Goal: Information Seeking & Learning: Learn about a topic

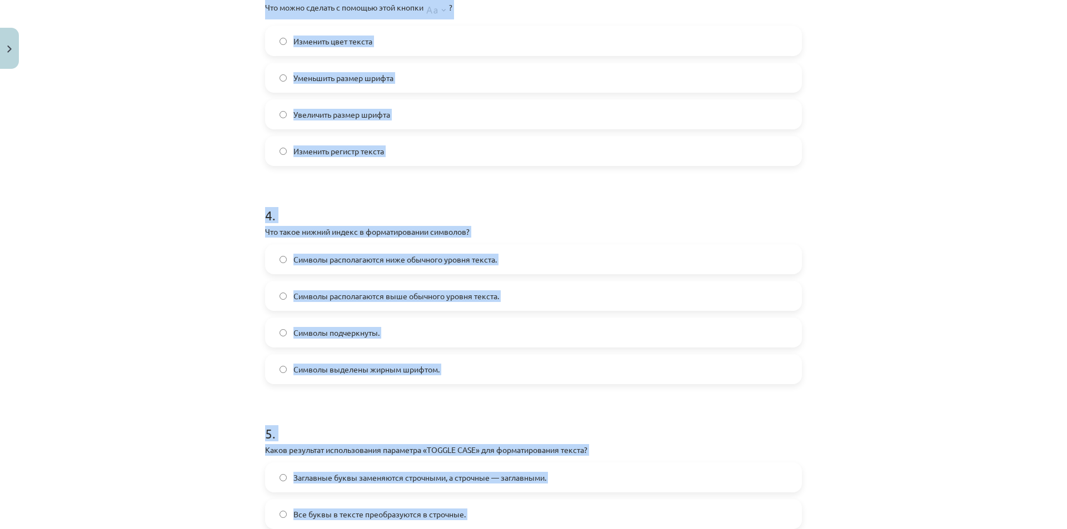
scroll to position [678, 0]
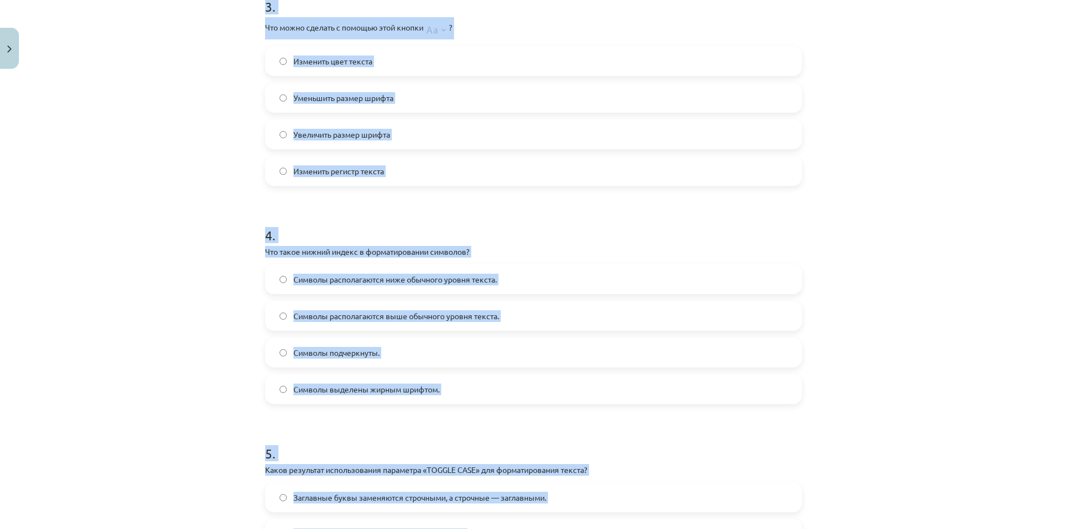
drag, startPoint x: 172, startPoint y: 186, endPoint x: 189, endPoint y: 202, distance: 22.8
click at [173, 187] on div "Тема исследования: Информатика - учебный материал для 1-го теста 10-го класса #…" at bounding box center [533, 264] width 1067 height 529
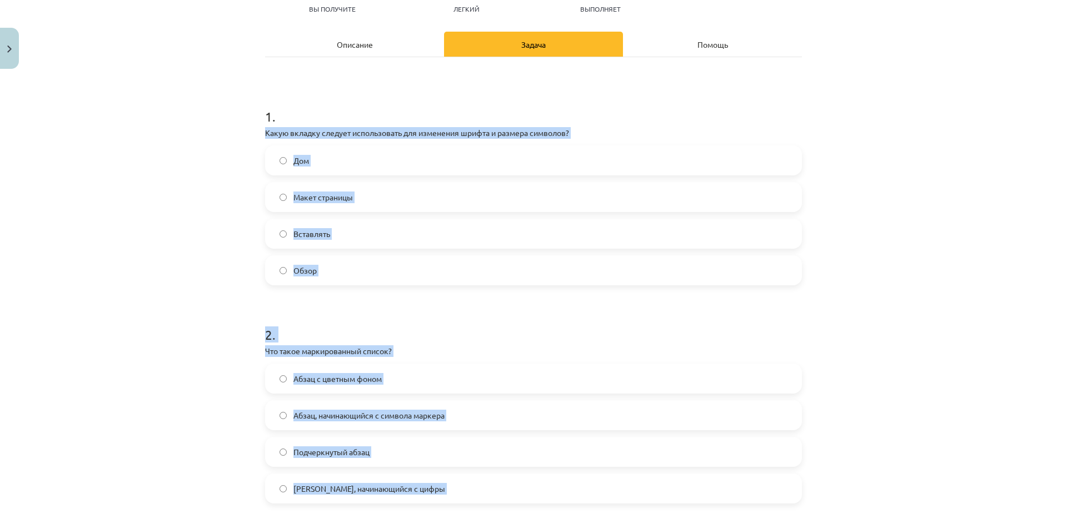
scroll to position [12, 0]
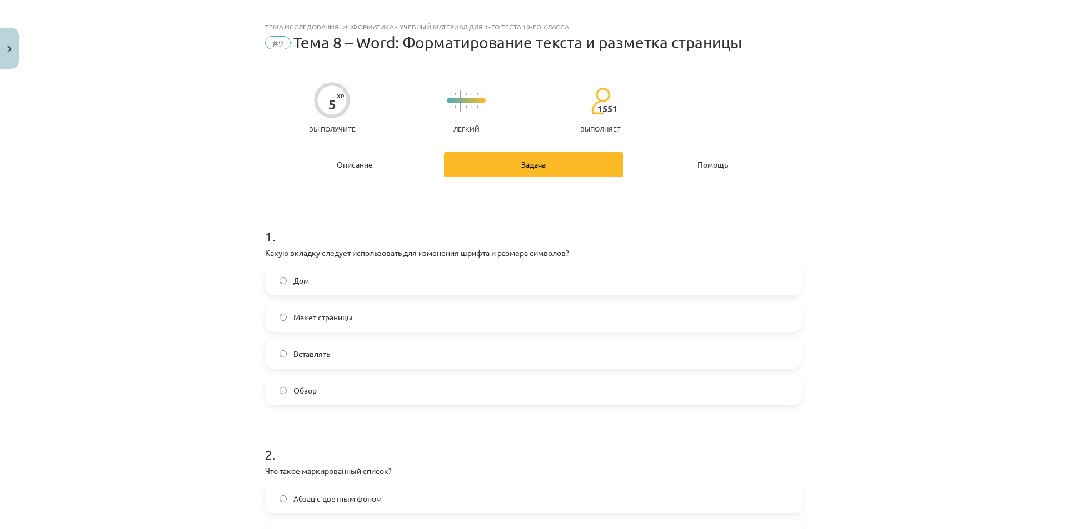
click at [122, 243] on div "Тема исследования: Информатика - учебный материал для 1-го теста 10-го класса #…" at bounding box center [533, 264] width 1067 height 529
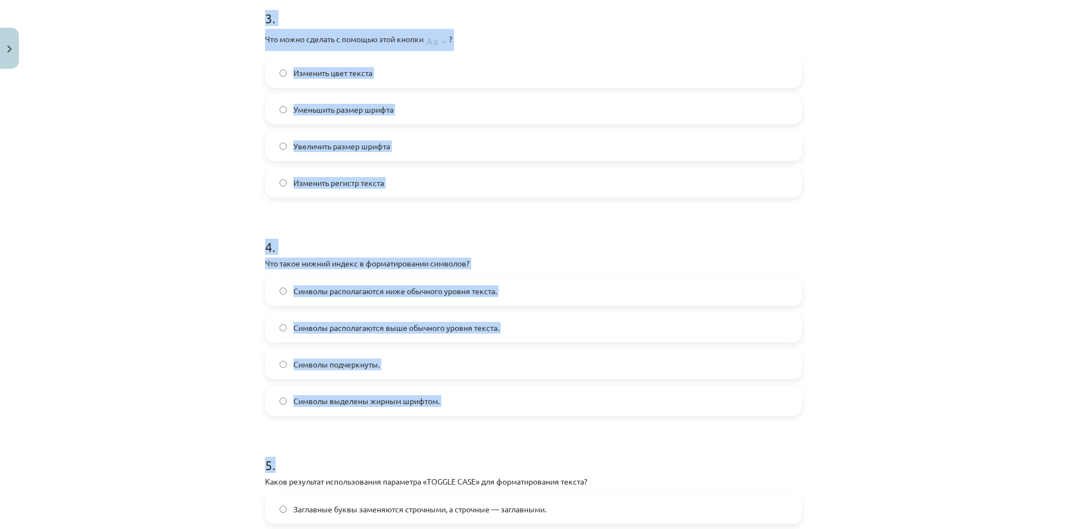
scroll to position [901, 0]
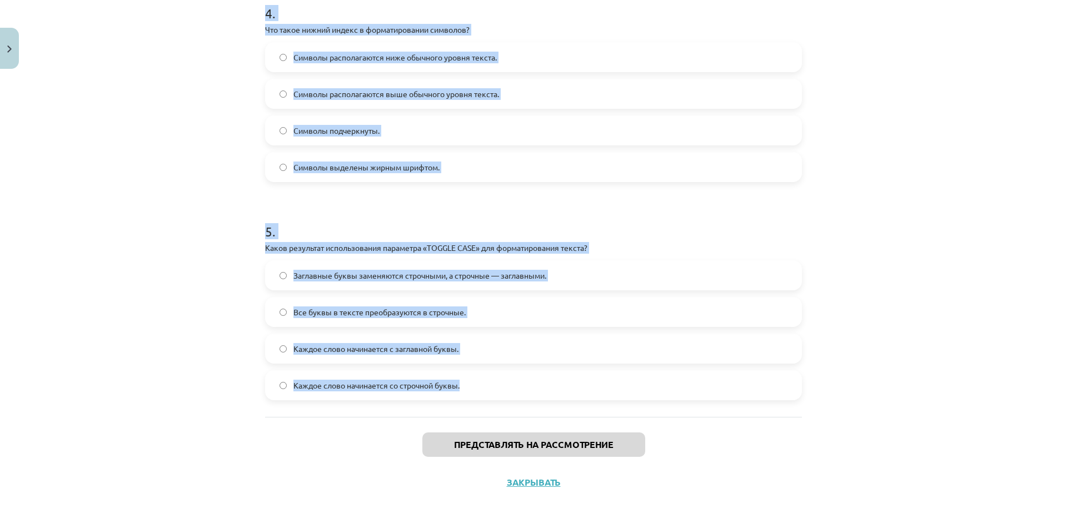
drag, startPoint x: 256, startPoint y: 261, endPoint x: 464, endPoint y: 393, distance: 247.2
copy form "Lorem ipsumdo sitamet consectetura eli seddoeius tempor i utlabor etdolore? Mag…"
drag, startPoint x: 191, startPoint y: 139, endPoint x: 238, endPoint y: 156, distance: 50.4
click at [192, 139] on div "Тема исследования: Информатика - учебный материал для 1-го теста 10-го класса #…" at bounding box center [533, 264] width 1067 height 529
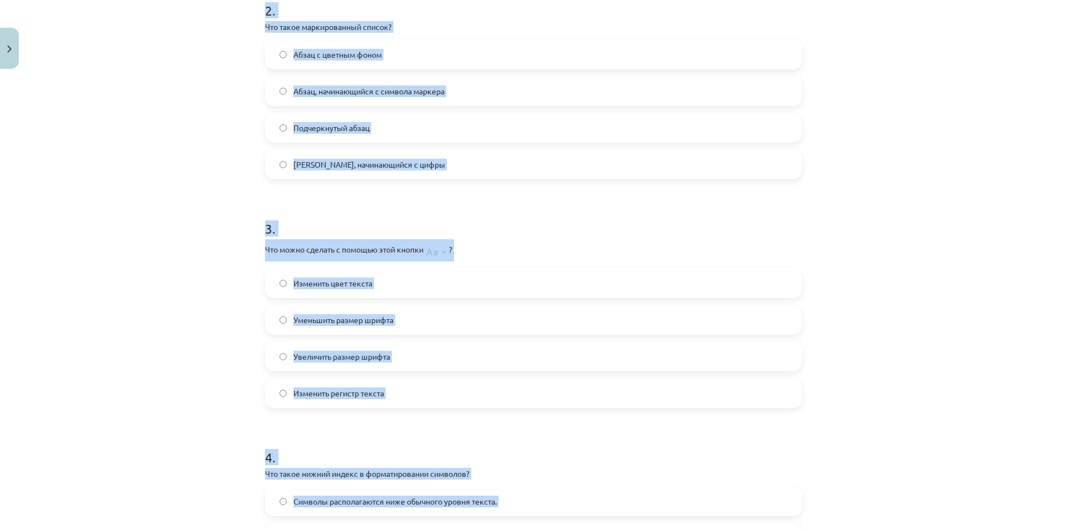
click at [193, 137] on div "Тема исследования: Информатика - учебный материал для 1-го теста 10-го класса #…" at bounding box center [533, 264] width 1067 height 529
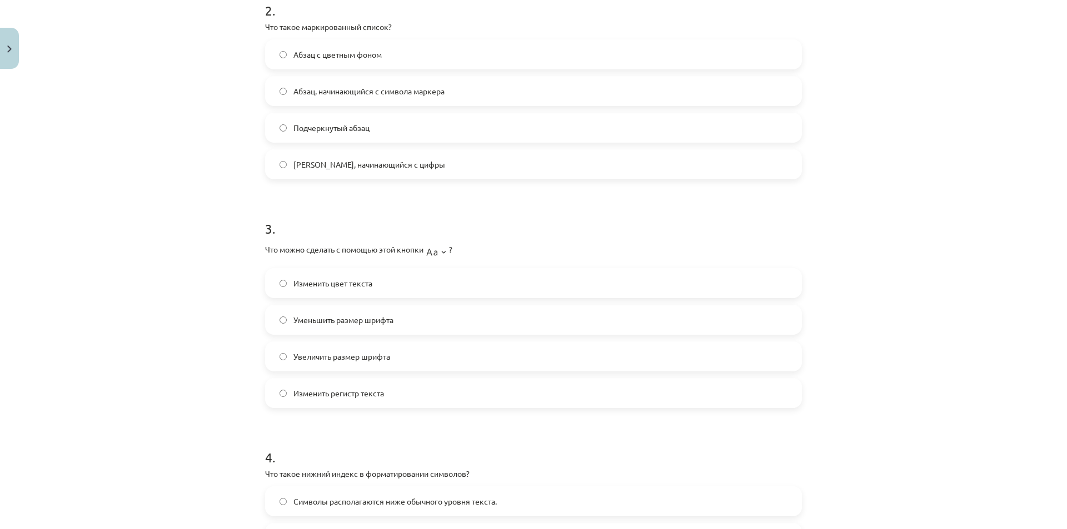
click at [193, 138] on div "Тема исследования: Информатика - учебный материал для 1-го теста 10-го класса #…" at bounding box center [533, 264] width 1067 height 529
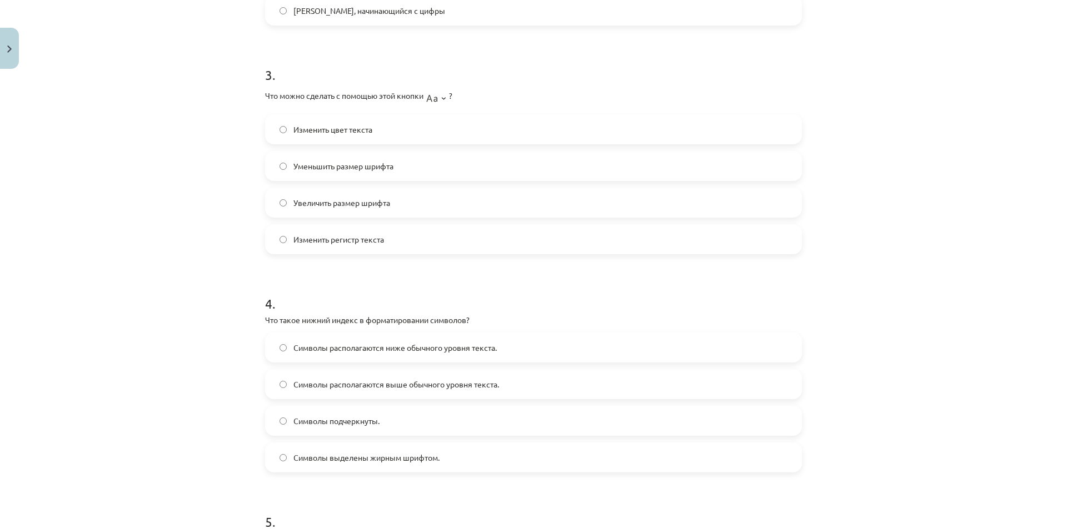
scroll to position [611, 0]
click at [280, 342] on label "Символы располагаются ниже обычного уровня текста." at bounding box center [533, 347] width 534 height 28
drag, startPoint x: 280, startPoint y: 342, endPoint x: 297, endPoint y: 369, distance: 31.9
click at [297, 369] on label "Символы располагаются выше обычного уровня текста." at bounding box center [533, 383] width 534 height 28
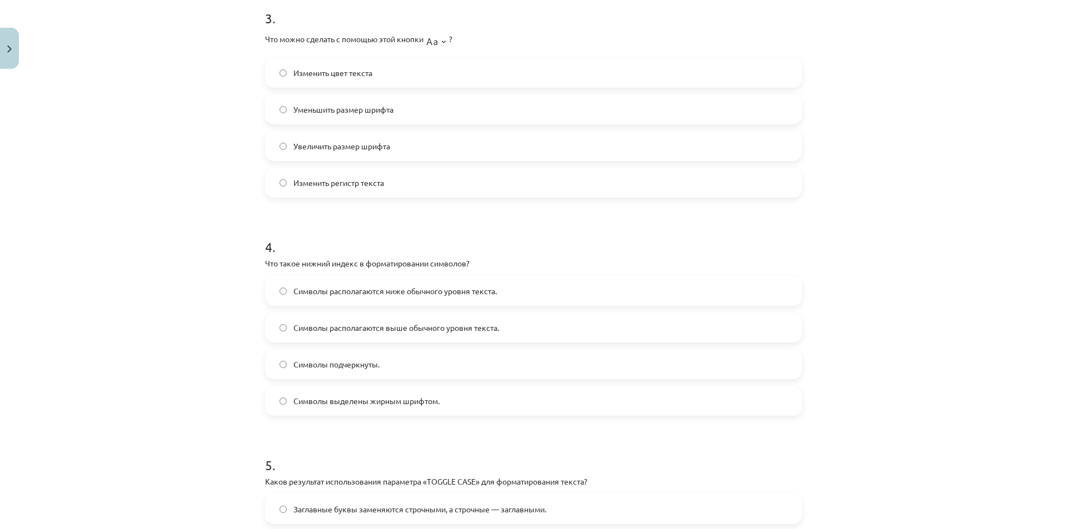
click at [284, 291] on label "Символы располагаются ниже обычного уровня текста." at bounding box center [533, 291] width 534 height 28
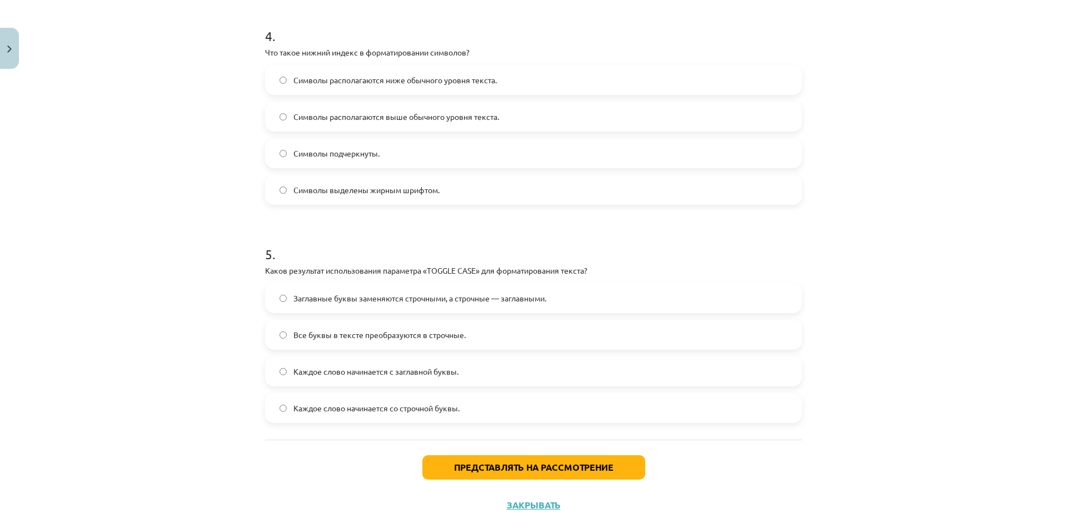
scroll to position [901, 0]
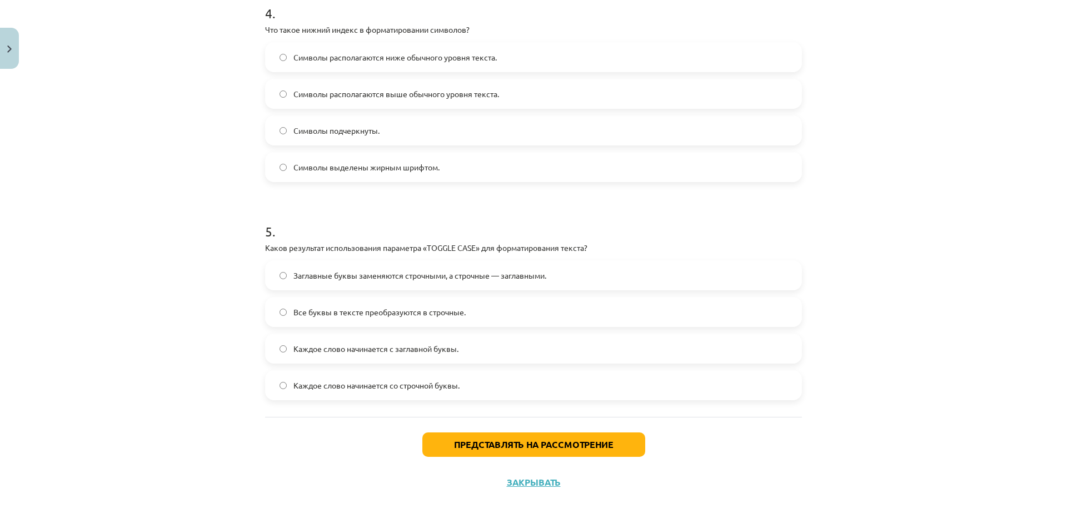
click at [337, 260] on div "5 . Каков результат использования параметра «TOGGLE CASE» для форматирования те…" at bounding box center [533, 302] width 537 height 196
click at [355, 275] on font "Заглавные буквы заменяются строчными, а строчные — заглавными." at bounding box center [419, 276] width 253 height 10
click at [547, 434] on button "Представлять на рассмотрение" at bounding box center [533, 445] width 223 height 24
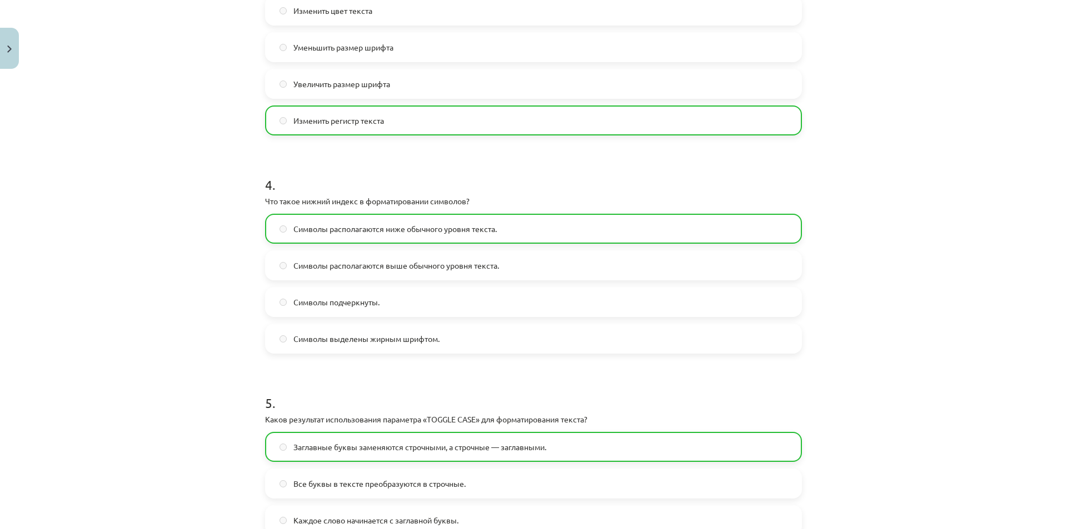
scroll to position [936, 0]
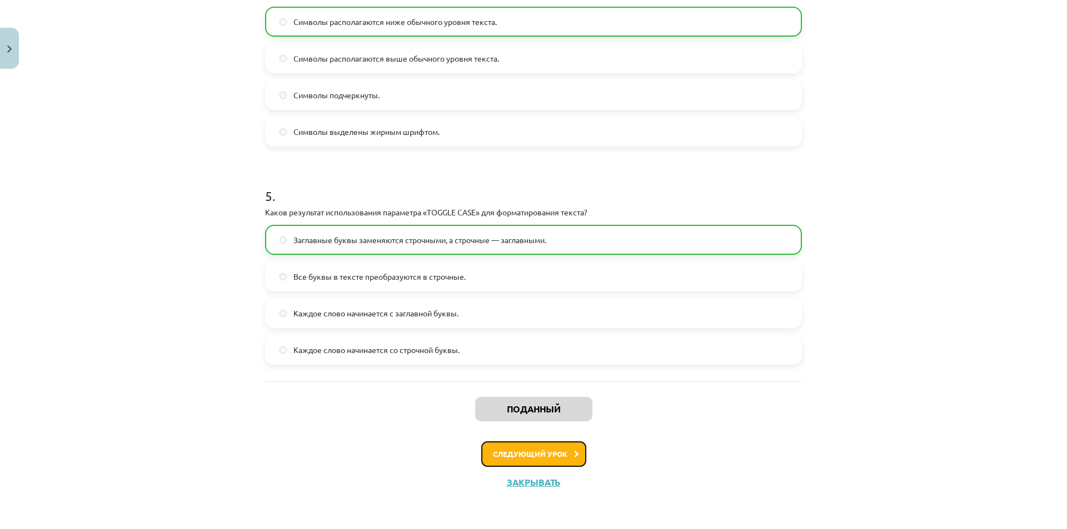
click at [554, 453] on font "Следующий урок" at bounding box center [530, 453] width 74 height 9
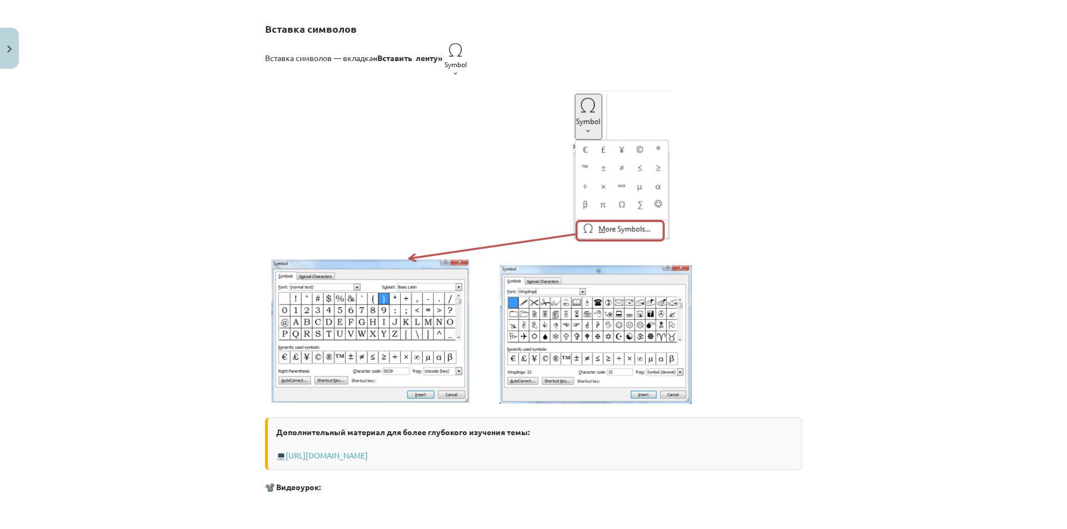
scroll to position [0, 0]
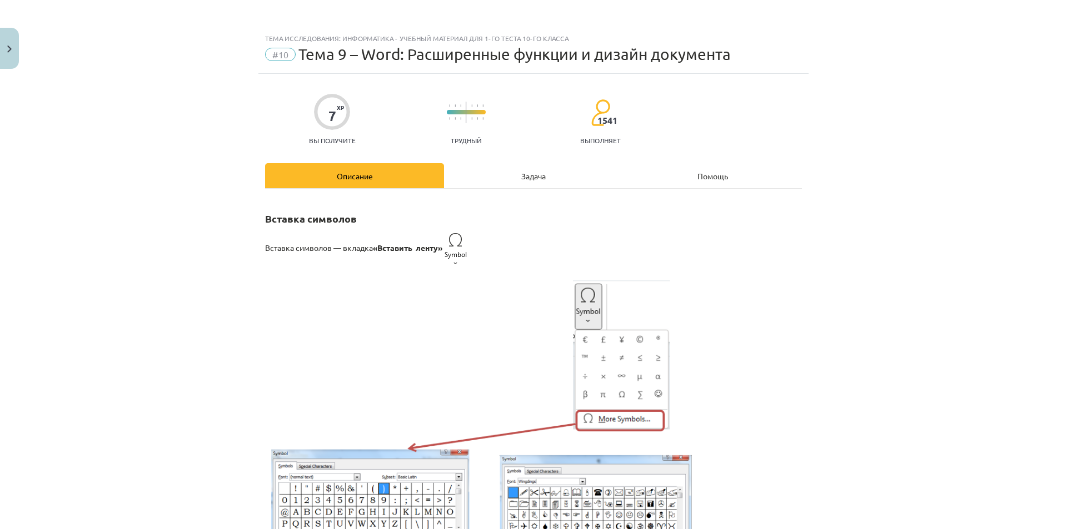
click at [459, 239] on img at bounding box center [455, 248] width 27 height 39
click at [457, 262] on img at bounding box center [455, 248] width 27 height 39
click at [452, 266] on img at bounding box center [455, 248] width 27 height 39
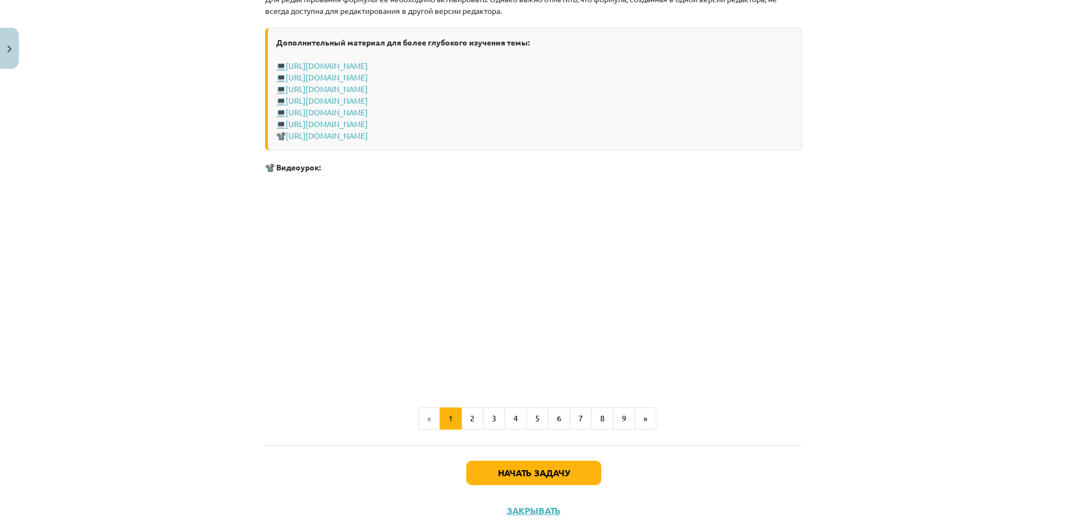
scroll to position [2275, 0]
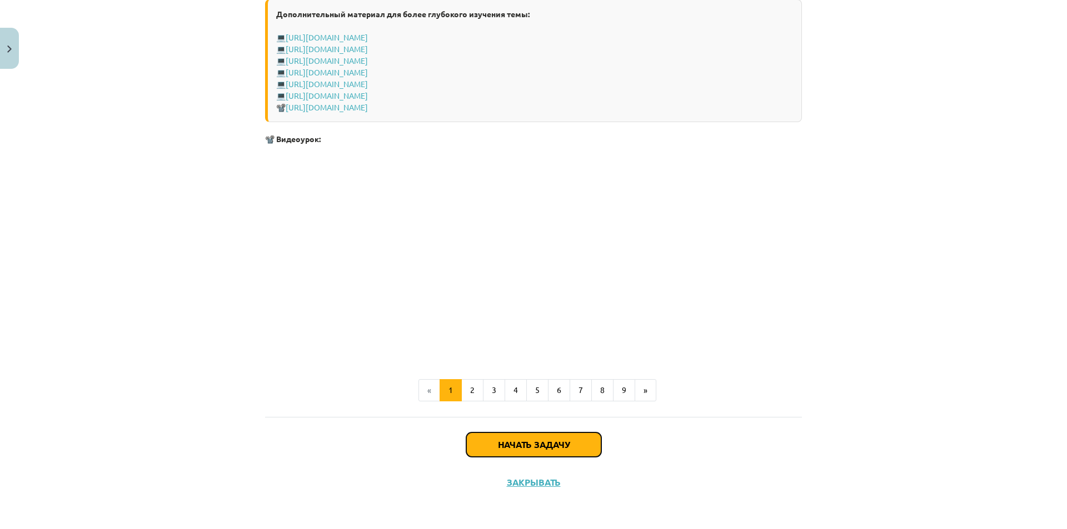
click at [513, 443] on font "Начать задачу" at bounding box center [534, 445] width 72 height 12
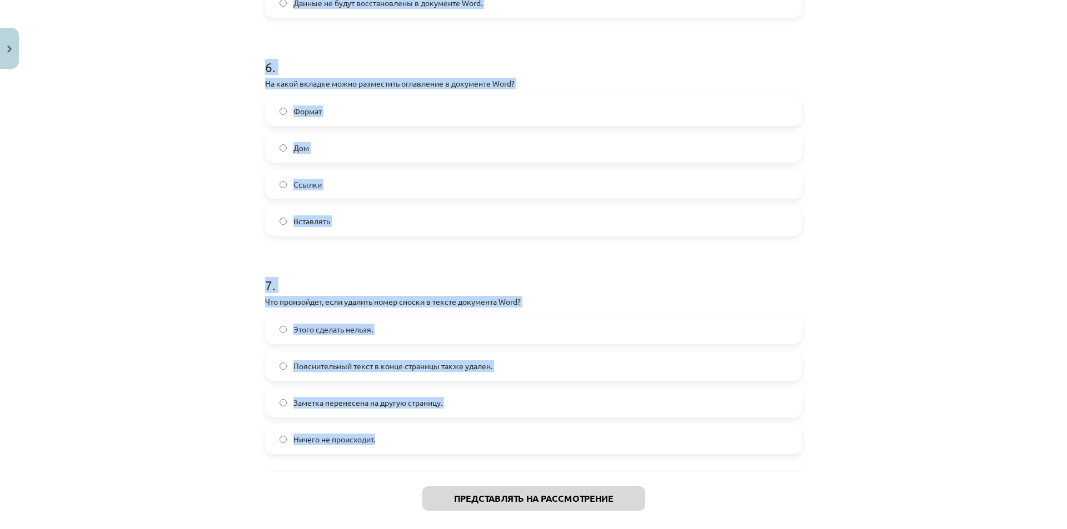
scroll to position [1253, 0]
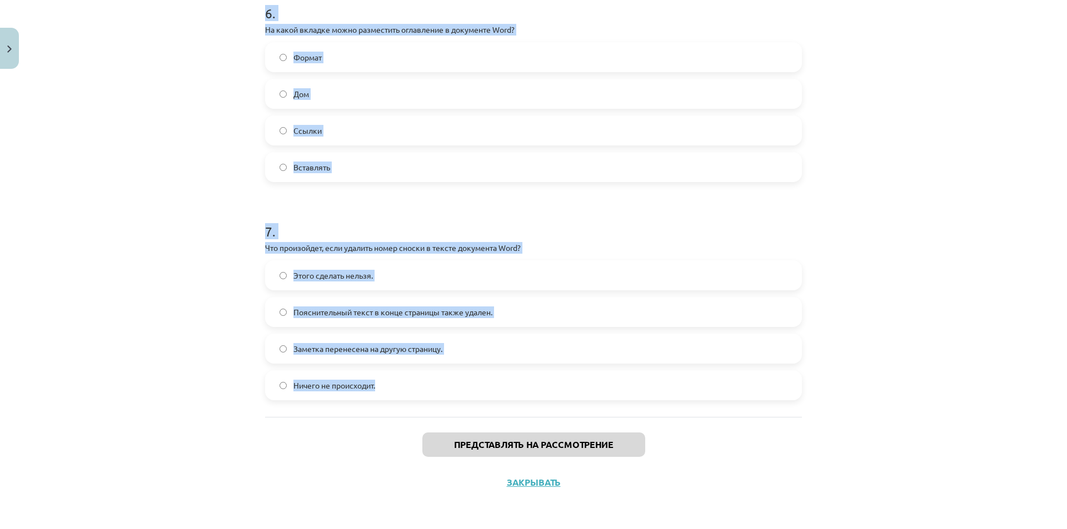
drag, startPoint x: 258, startPoint y: 263, endPoint x: 443, endPoint y: 401, distance: 230.7
copy form "Lorem ipsumdo sitametconse adi elitseddoei temporincididu utlabo e dolore magna…"
click at [275, 217] on h1 "7 ." at bounding box center [533, 221] width 537 height 34
click at [212, 192] on div "Тема исследования: Информатика - учебный материал для 1-го теста 10-го класса #…" at bounding box center [533, 264] width 1067 height 529
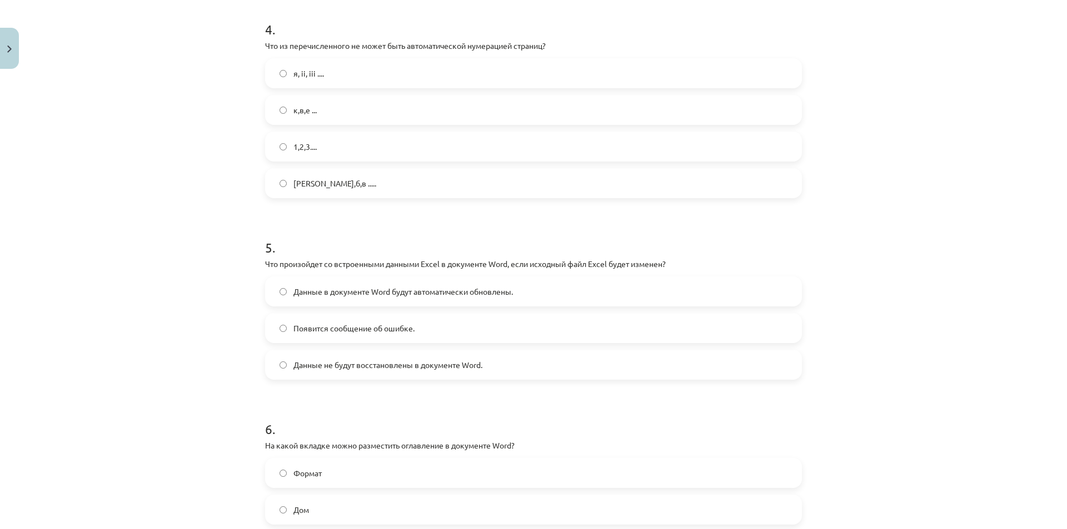
scroll to position [642, 0]
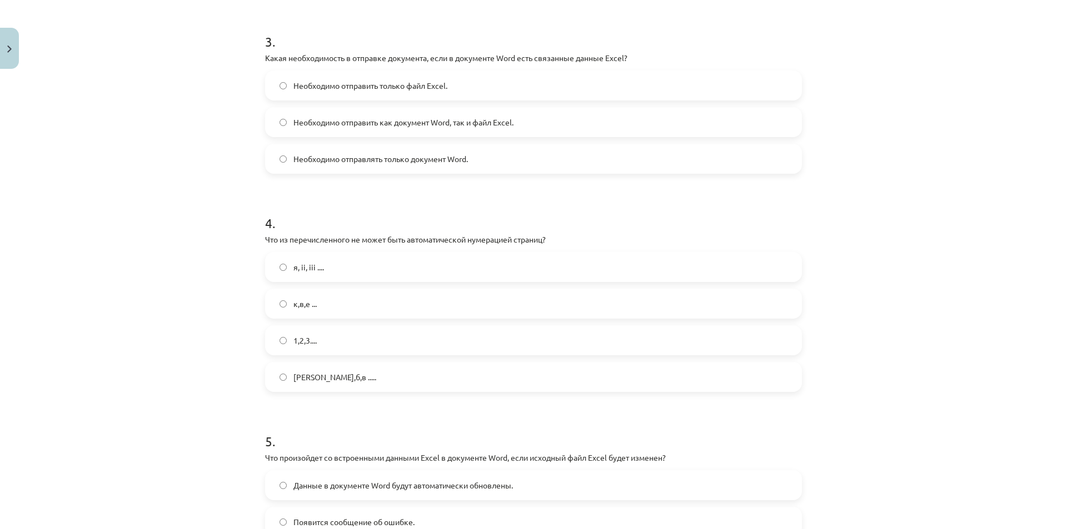
click at [177, 177] on div "Тема исследования: Информатика - учебный материал для 1-го теста 10-го класса #…" at bounding box center [533, 264] width 1067 height 529
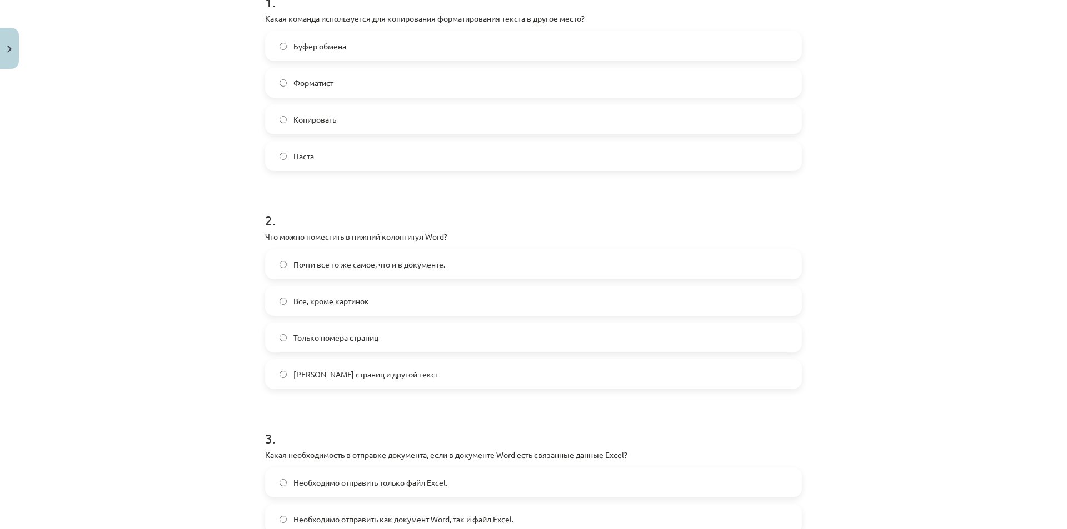
scroll to position [143, 0]
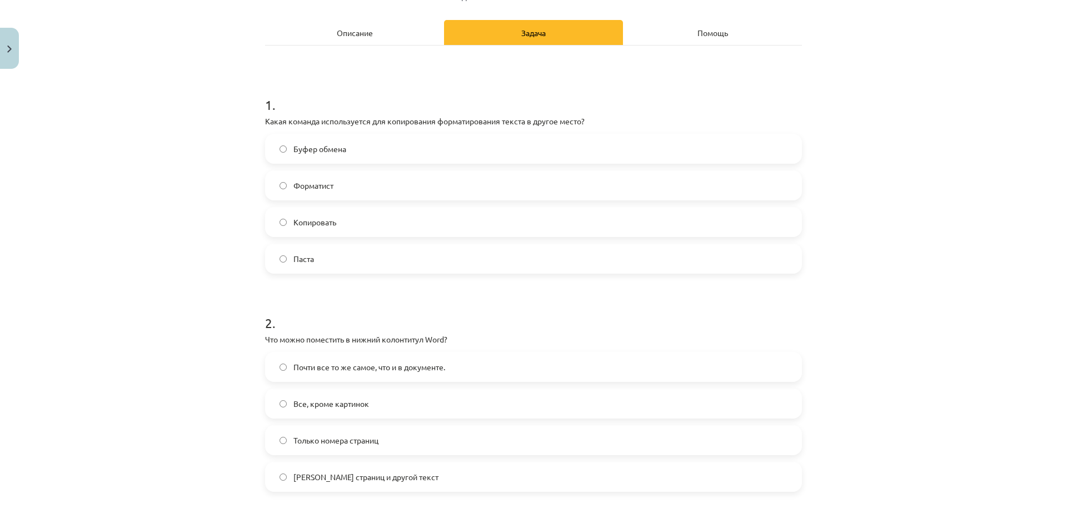
click at [278, 180] on label "Форматист" at bounding box center [533, 186] width 534 height 28
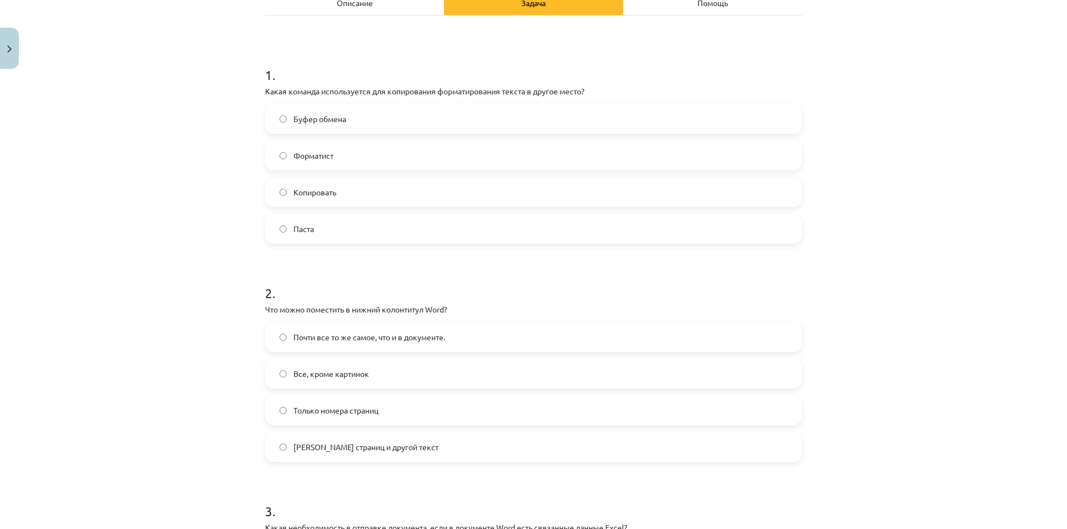
scroll to position [254, 0]
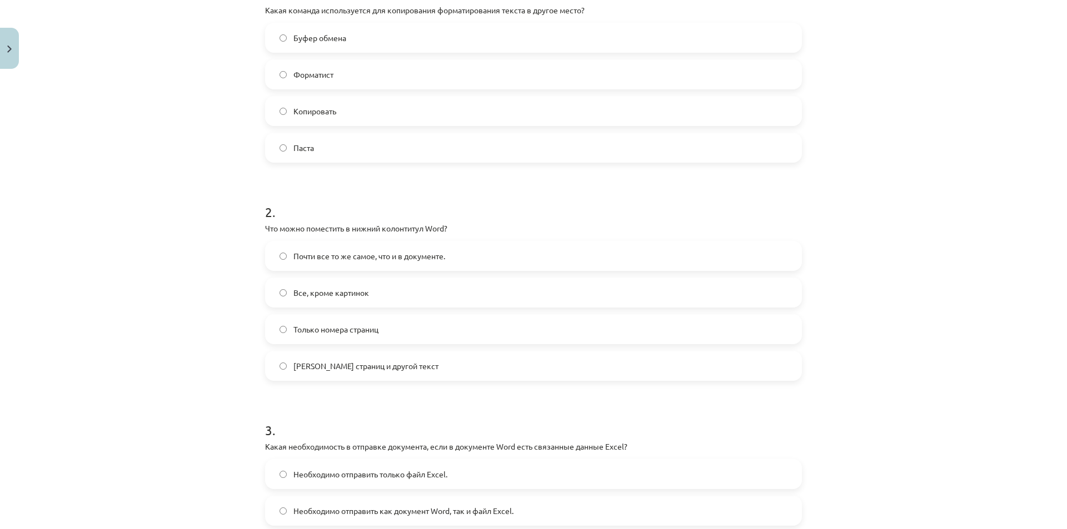
click at [288, 366] on label "[PERSON_NAME] страниц и другой текст" at bounding box center [533, 366] width 534 height 28
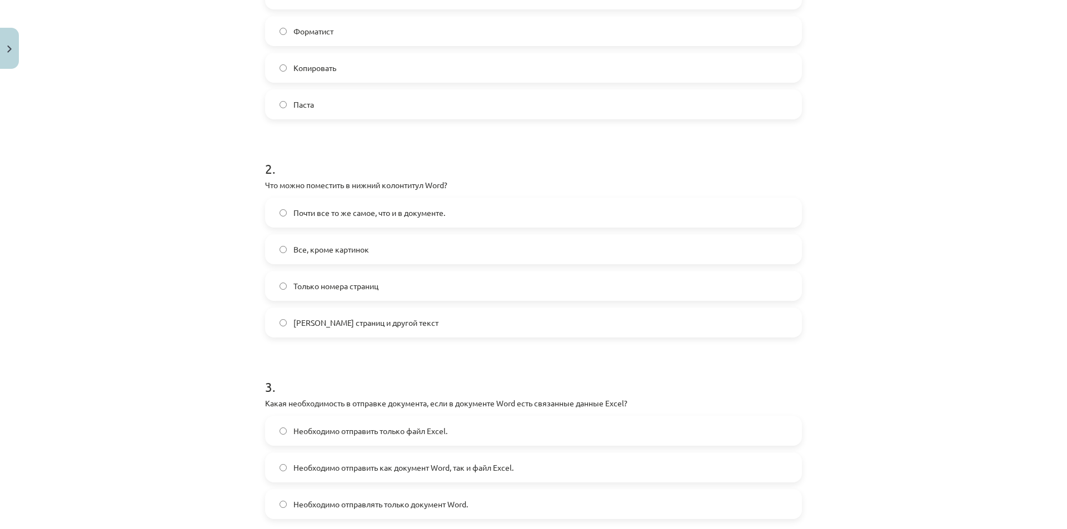
scroll to position [366, 0]
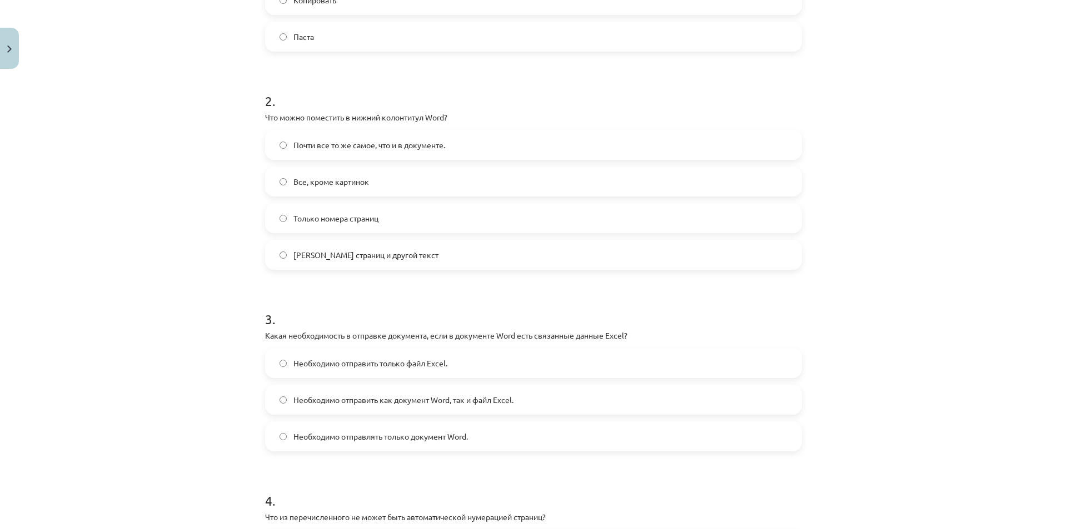
click at [456, 427] on label "Необходимо отправлять только документ Word." at bounding box center [533, 437] width 534 height 28
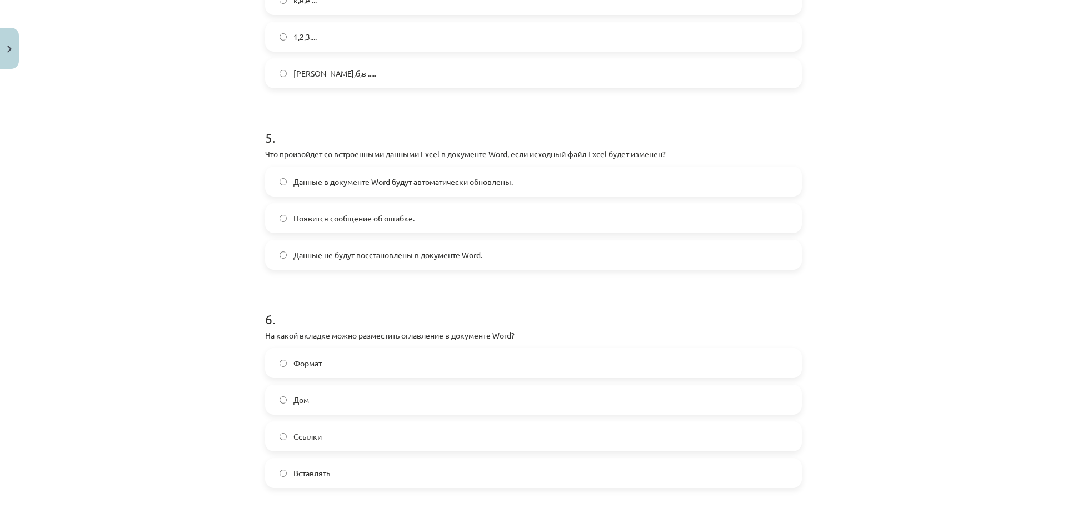
scroll to position [1032, 0]
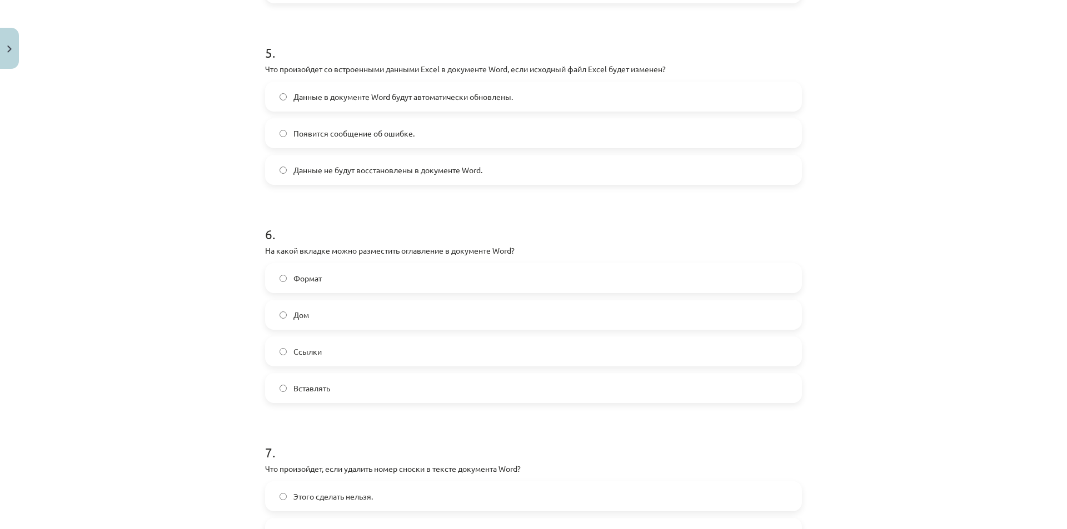
click at [283, 171] on label "Данные не будут восстановлены в документе Word." at bounding box center [533, 170] width 534 height 28
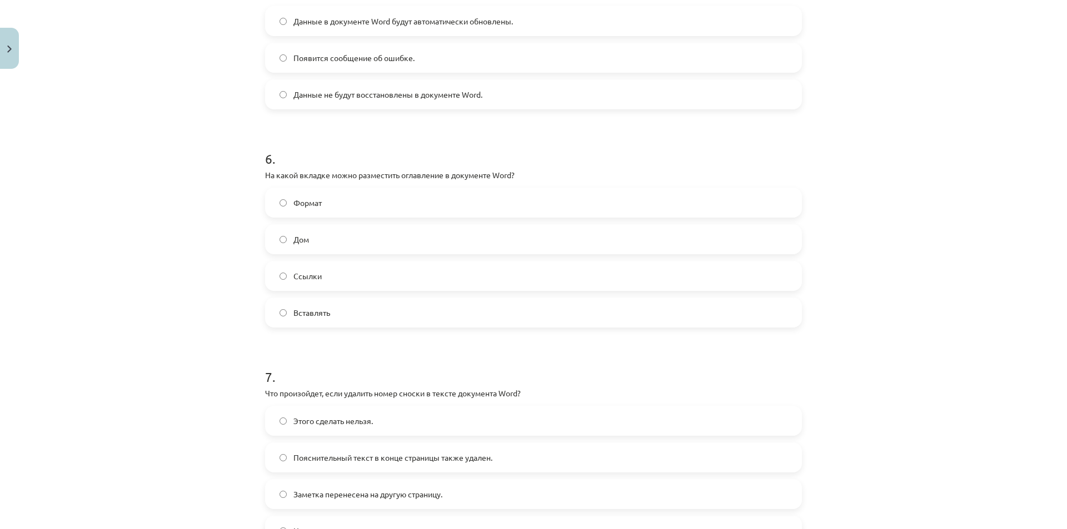
scroll to position [1253, 0]
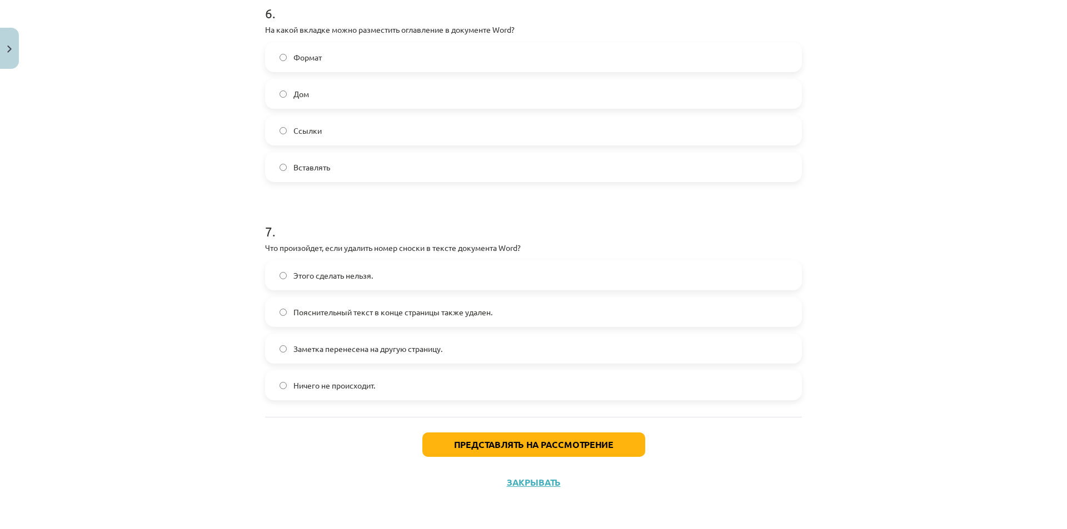
click at [293, 308] on font "Пояснительный текст в конце страницы также удален." at bounding box center [392, 312] width 199 height 10
click at [491, 434] on button "Представлять на рассмотрение" at bounding box center [533, 445] width 223 height 24
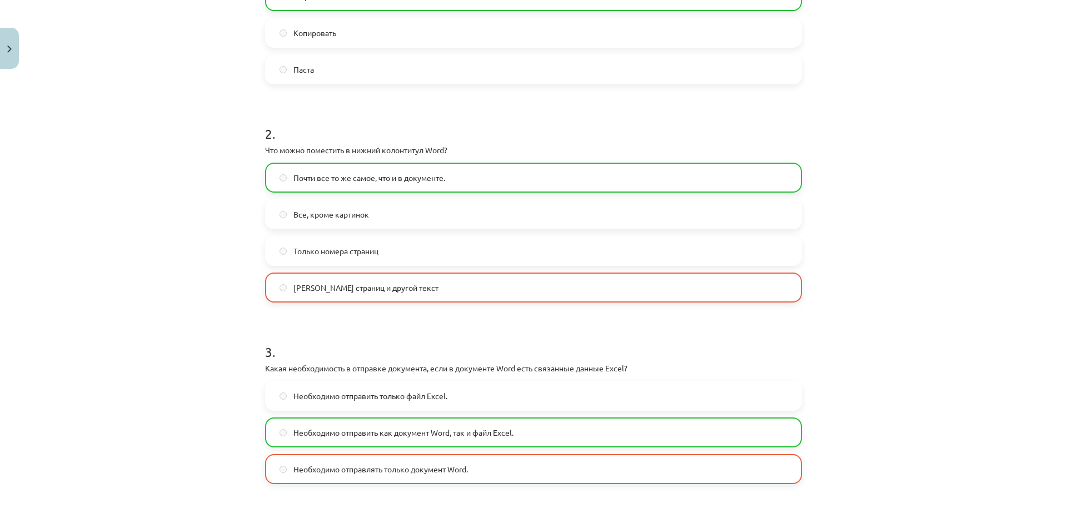
scroll to position [333, 0]
click at [383, 286] on font "[PERSON_NAME] страниц и другой текст" at bounding box center [365, 287] width 145 height 10
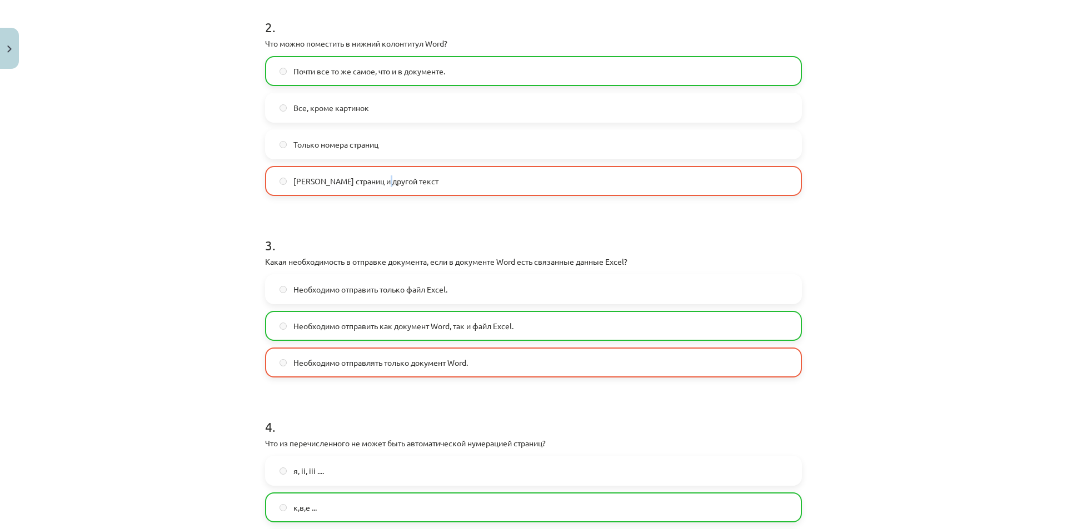
scroll to position [444, 0]
